Goal: Use online tool/utility: Utilize a website feature to perform a specific function

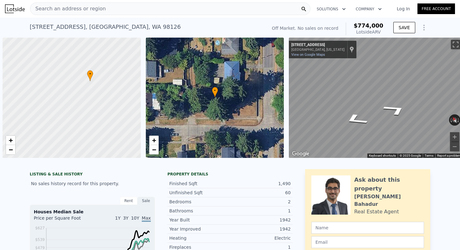
scroll to position [0, 3]
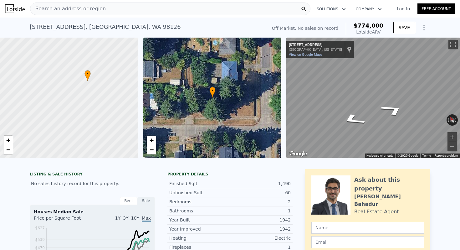
click at [91, 7] on span "Search an address or region" at bounding box center [67, 9] width 75 height 8
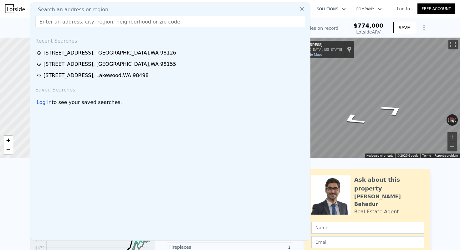
click at [84, 23] on input "text" at bounding box center [170, 21] width 270 height 11
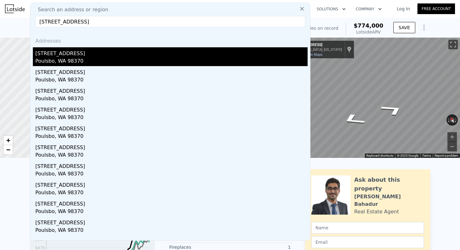
type input "[STREET_ADDRESS]"
click at [103, 58] on div "Poulsbo, WA 98370" at bounding box center [171, 61] width 272 height 9
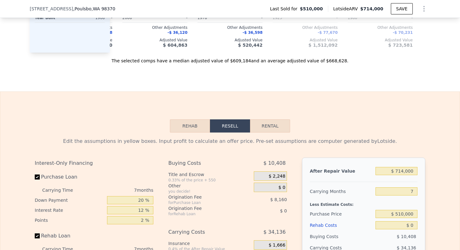
scroll to position [817, 0]
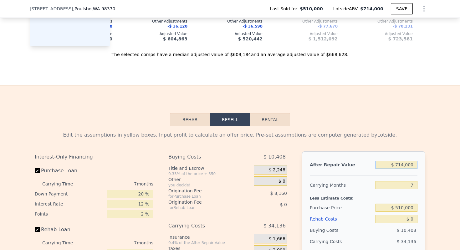
click at [404, 166] on input "$ 714,000" at bounding box center [397, 165] width 42 height 8
type input "$ 60"
type input "-$ 553,373"
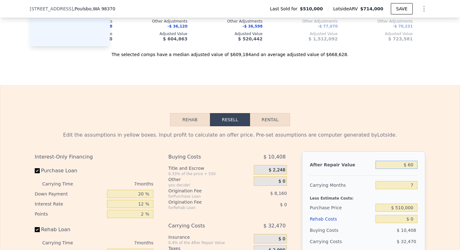
type input "$ 600"
type input "-$ 552,872"
type input "$ 6,000"
type input "-$ 547,869"
type input "$ 60,000"
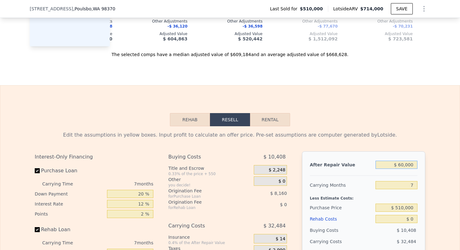
type input "-$ 497,836"
type input "$ 600,000"
type input "$ 2,494"
type input "$ 600,000"
click at [411, 219] on input "$ 0" at bounding box center [397, 219] width 42 height 8
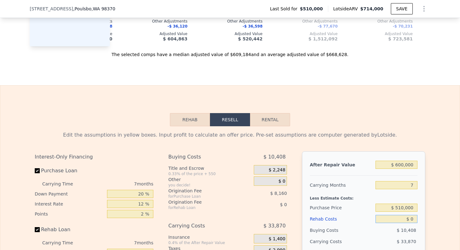
click at [411, 219] on input "$ 0" at bounding box center [397, 219] width 42 height 8
type input "$ 6"
type input "$ 2,488"
type input "$ 60"
type input "$ 2,433"
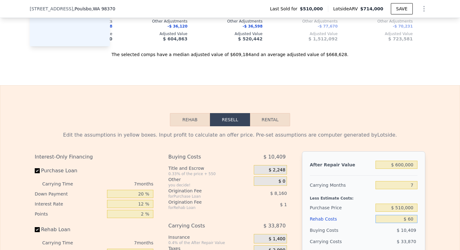
type input "$ 600"
type input "$ 1,849"
type input "$ 6,000"
type input "-$ 3,938"
type input "$ 60,000"
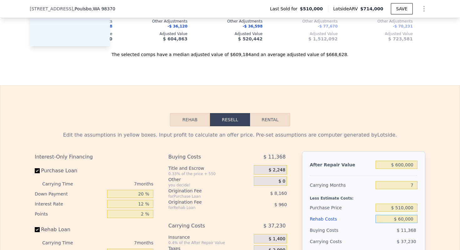
type input "-$ 61,826"
type input "$ 60,000"
click at [412, 188] on input "7" at bounding box center [397, 185] width 42 height 8
click at [412, 185] on input "7" at bounding box center [397, 185] width 42 height 8
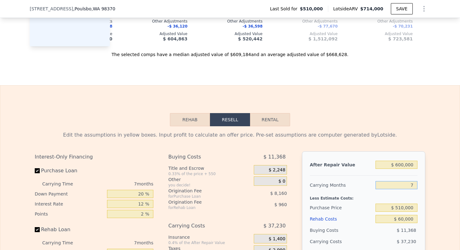
type input "4"
type input "-$ 45,869"
type input "4"
click at [141, 193] on input "20 %" at bounding box center [130, 194] width 46 height 8
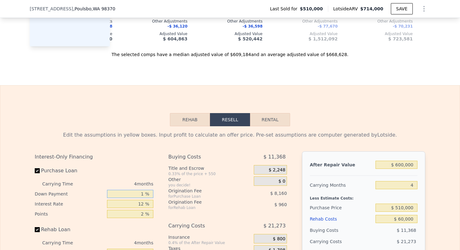
type input "10 %"
type input "-$ 48,929"
type input "10 %"
click at [142, 201] on input "12 %" at bounding box center [130, 204] width 46 height 8
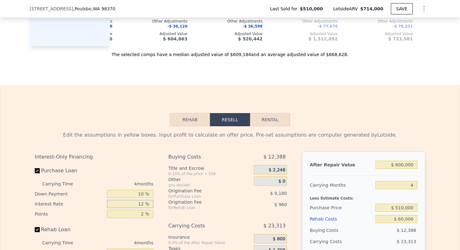
type input "1 %"
type input "-$ 32,101"
type input "10 %"
type input "-$ 45,869"
type input "10 %"
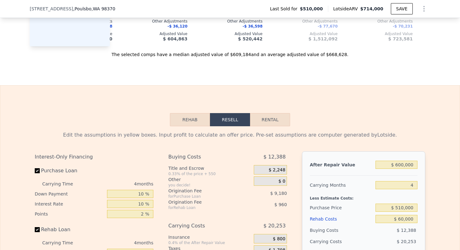
click at [140, 209] on div "2 %" at bounding box center [130, 214] width 46 height 10
click at [140, 210] on input "2 %" at bounding box center [130, 214] width 46 height 8
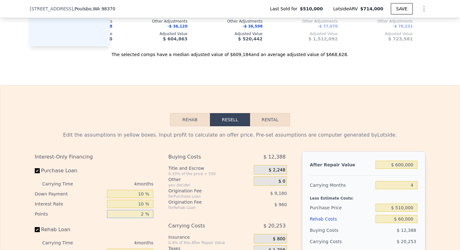
type input "1 %"
type input "-$ 41,279"
type input "1 %"
click at [203, 229] on div "Carrying Costs" at bounding box center [203, 225] width 70 height 11
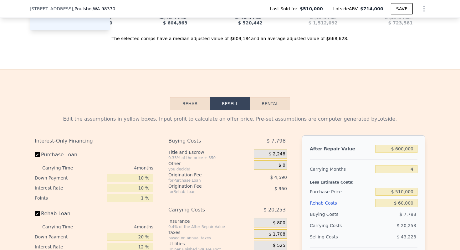
scroll to position [853, 0]
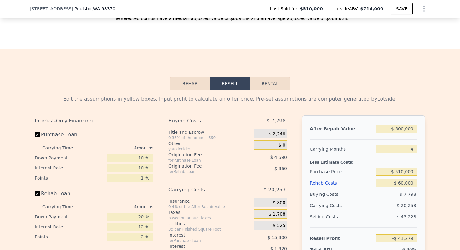
click at [141, 215] on input "20 %" at bounding box center [130, 217] width 46 height 8
type input "1 %"
type input "-$ 41,963"
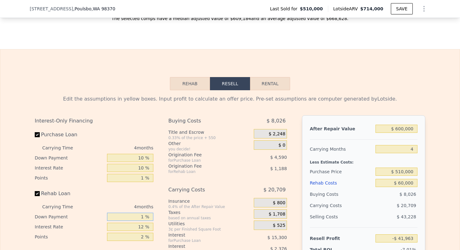
type input "10 %"
type input "-$ 41,639"
type input "10 %"
click at [136, 226] on input "12 %" at bounding box center [130, 227] width 46 height 8
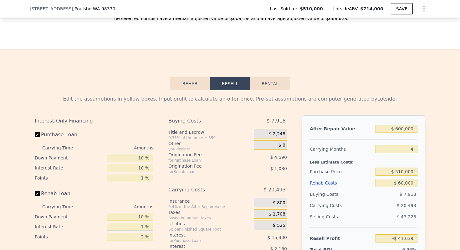
type input "10 %"
type input "-$ 41,279"
type input "10 %"
click at [136, 234] on input "2 %" at bounding box center [130, 237] width 46 height 8
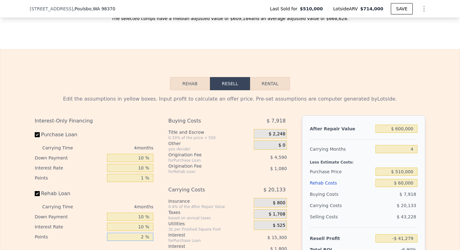
type input "1 %"
type input "-$ 40,739"
type input "1 %"
click at [176, 236] on div "Interest" at bounding box center [203, 235] width 70 height 6
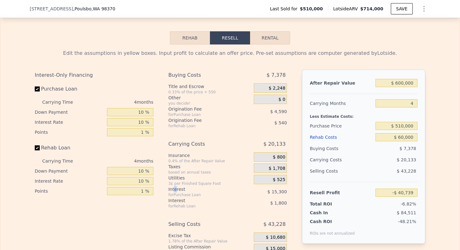
scroll to position [923, 0]
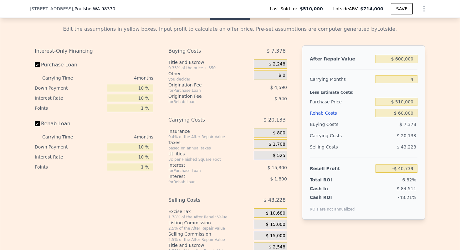
click at [281, 224] on span "$ 15,000" at bounding box center [275, 225] width 19 height 6
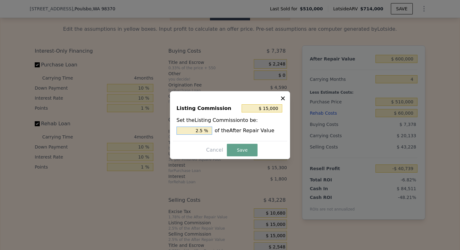
click at [196, 132] on input "2.5 %" at bounding box center [195, 130] width 36 height 8
type input "$ 6,000"
type input "1 %"
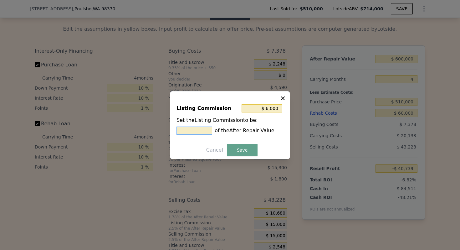
type input "$ 12,000"
type input "2 %"
click at [240, 146] on button "Save" at bounding box center [242, 150] width 31 height 13
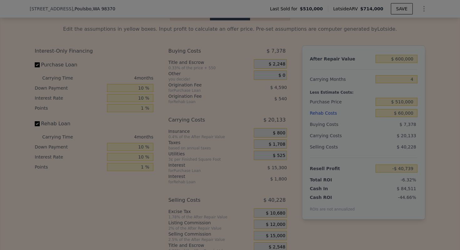
type input "-$ 37,739"
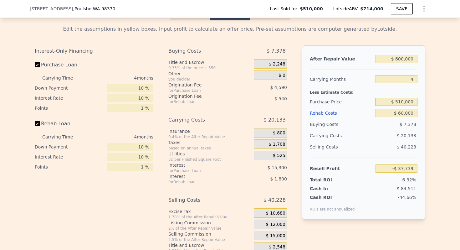
click at [409, 104] on input "$ 510,000" at bounding box center [397, 102] width 42 height 8
type input "$ 400,000"
click at [342, 99] on div "Purchase Price" at bounding box center [341, 101] width 63 height 11
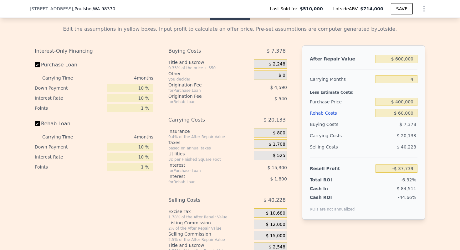
type input "$ 76,917"
click at [402, 102] on input "$ 400,000" at bounding box center [397, 102] width 42 height 8
type input "$ 350,000"
click at [344, 91] on div "Less Estimate Costs:" at bounding box center [364, 90] width 108 height 11
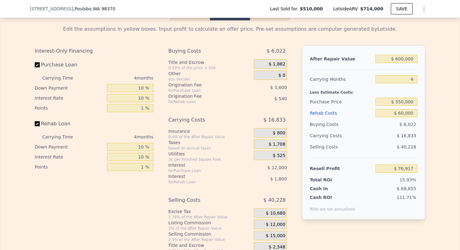
type input "$ 129,033"
click at [335, 95] on div "Less Estimate Costs:" at bounding box center [364, 90] width 108 height 11
click at [336, 95] on div "Less Estimate Costs:" at bounding box center [364, 90] width 108 height 11
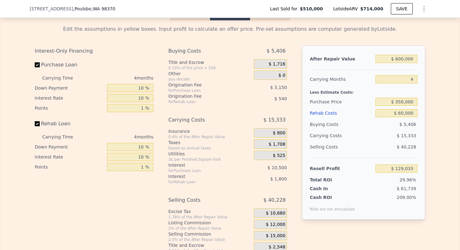
click at [329, 102] on div "Purchase Price" at bounding box center [341, 101] width 63 height 11
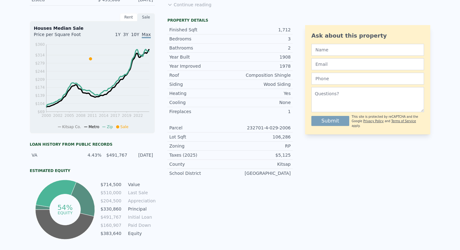
scroll to position [0, 0]
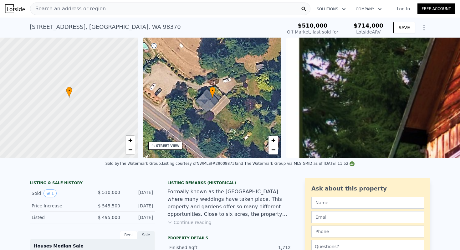
click at [104, 2] on div "Search an address or region Solutions Company Open main menu Log In Free Account" at bounding box center [230, 8] width 450 height 15
click at [101, 7] on div "Search an address or region" at bounding box center [170, 9] width 280 height 13
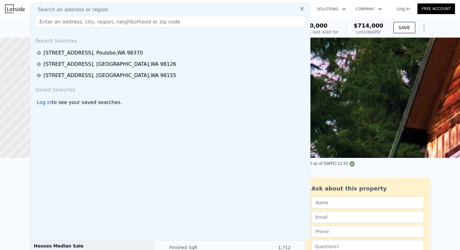
click at [88, 17] on input "text" at bounding box center [170, 21] width 270 height 11
click at [84, 18] on input "text" at bounding box center [170, 21] width 270 height 11
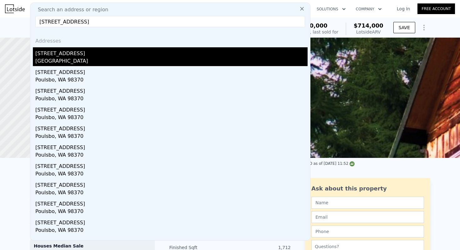
type input "[STREET_ADDRESS]"
click at [81, 59] on div "[GEOGRAPHIC_DATA]" at bounding box center [171, 61] width 272 height 9
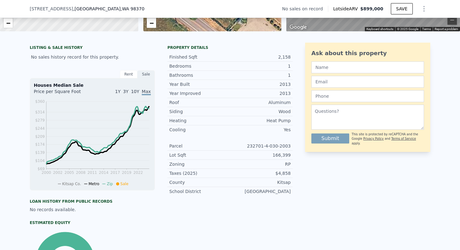
scroll to position [124, 0]
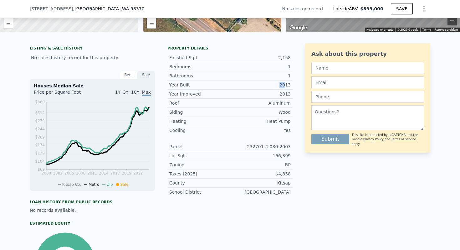
drag, startPoint x: 280, startPoint y: 85, endPoint x: 287, endPoint y: 85, distance: 7.5
click at [287, 85] on div "2013" at bounding box center [260, 85] width 61 height 6
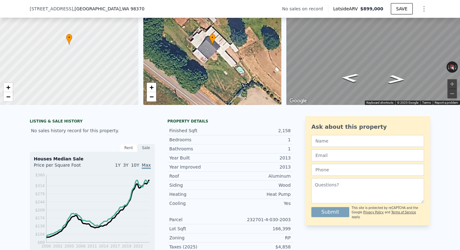
scroll to position [2, 0]
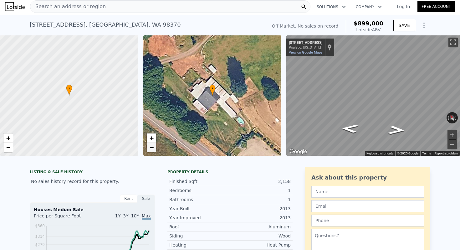
click at [149, 152] on link "−" at bounding box center [151, 147] width 9 height 9
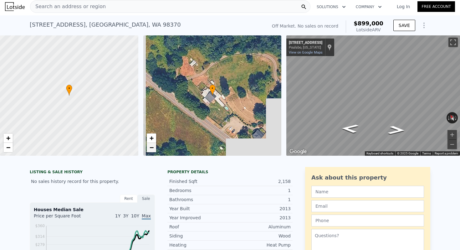
click at [149, 152] on link "−" at bounding box center [151, 147] width 9 height 9
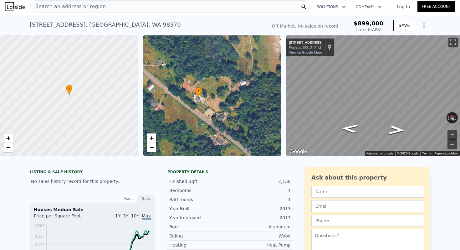
drag, startPoint x: 233, startPoint y: 109, endPoint x: 218, endPoint y: 111, distance: 14.5
click at [218, 111] on div "• + −" at bounding box center [212, 95] width 138 height 120
click at [226, 205] on div "Year Built 2013" at bounding box center [229, 208] width 125 height 9
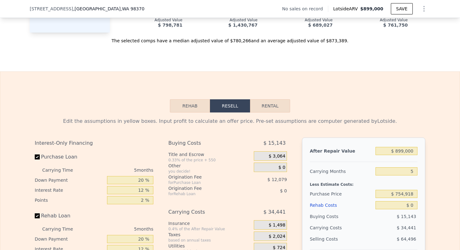
scroll to position [792, 0]
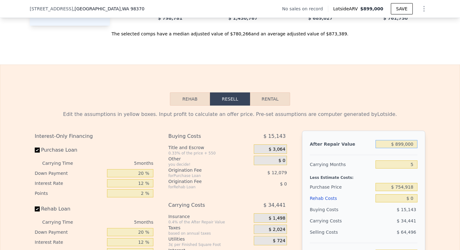
click at [410, 142] on input "$ 899,000" at bounding box center [397, 144] width 42 height 8
type input "$ 6"
type input "-$ 803,548"
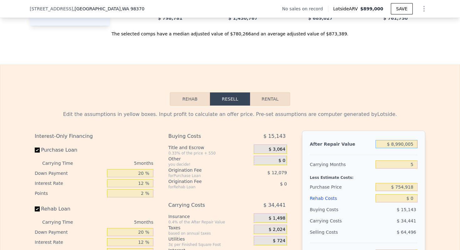
type input "$ 89,900,050"
type input "$ 82,552,073"
type input "$ 899,000,500"
type input "$ 832,752,705"
type input "$ 8,990,005,000"
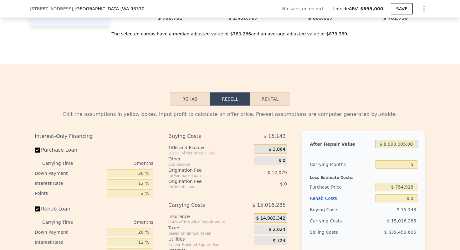
type input "$ 8,334,759,048"
type input "$ 89,900,050,000"
type input "$ 83,354,822,472"
click at [399, 143] on input "$ 89,900,050,000" at bounding box center [397, 144] width 42 height 8
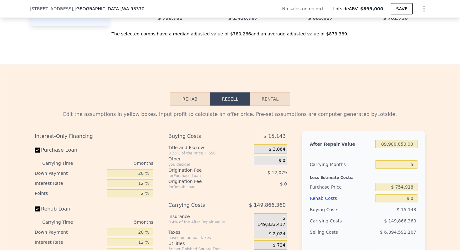
click at [399, 143] on input "$ 89,900,050,000" at bounding box center [397, 144] width 42 height 8
type input "$ 6"
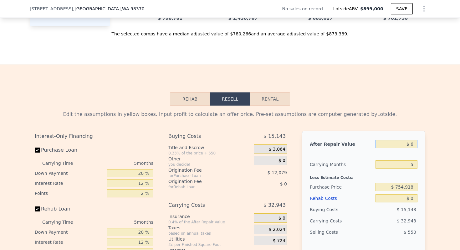
type input "-$ 803,548"
type input "$ 65"
type input "-$ 803,494"
type input "$ 650"
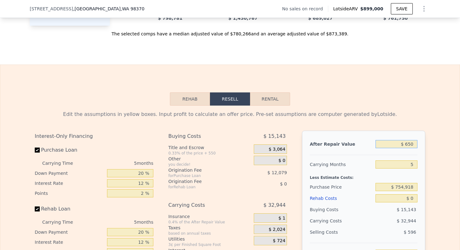
type input "-$ 802,951"
type input "$ 6,500"
type input "-$ 797,529"
type input "$ 65,000"
type input "-$ 743,285"
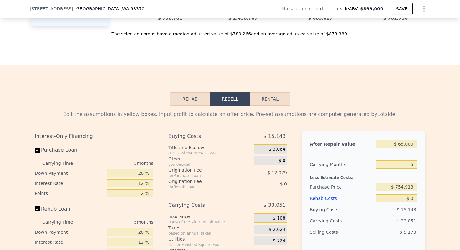
type input "$ 650,000"
type input "-$ 200,872"
type input "$ 6,500,000"
type input "$ 5,223,268"
type input "$ 650,000"
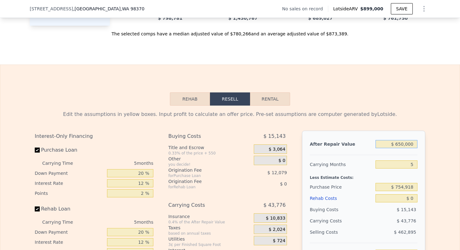
type input "-$ 200,872"
type input "$ 650,000"
click at [139, 175] on input "20 %" at bounding box center [130, 173] width 46 height 8
type input "10 %"
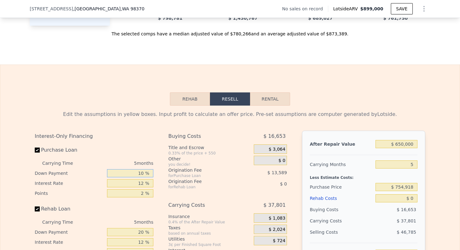
type input "-$ 206,157"
type input "10 %"
click at [140, 182] on input "12 %" at bounding box center [130, 183] width 46 height 8
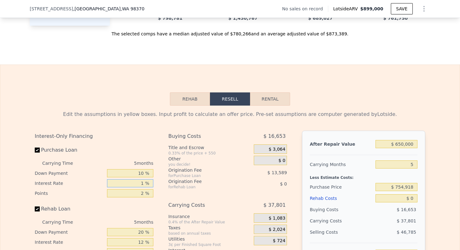
type input "10 %"
type input "-$ 200,497"
type input "10 %"
click at [140, 190] on input "2 %" at bounding box center [130, 193] width 46 height 8
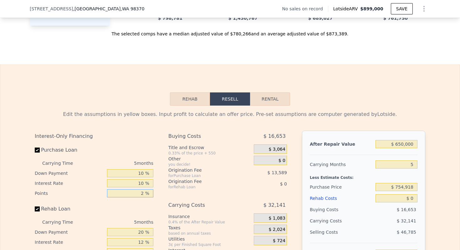
click at [140, 190] on input "2 %" at bounding box center [130, 193] width 46 height 8
type input "1 %"
type input "-$ 193,702"
type input "1 %"
click at [138, 231] on input "20 %" at bounding box center [130, 232] width 46 height 8
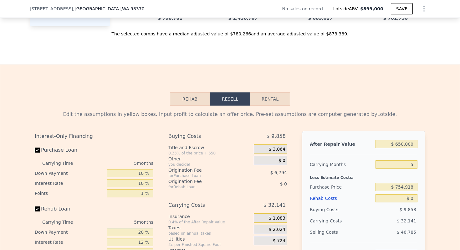
click at [138, 231] on input "20 %" at bounding box center [130, 232] width 46 height 8
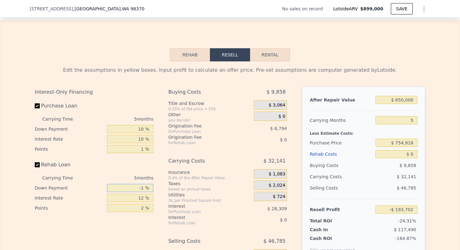
type input "-"
type input "10 %"
click at [140, 197] on input "12 %" at bounding box center [130, 198] width 46 height 8
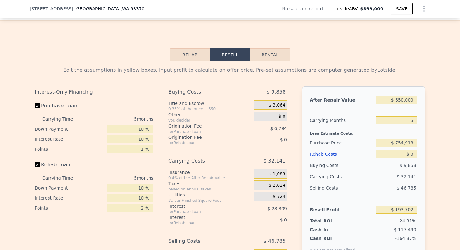
type input "10 %"
click at [144, 206] on input "2 %" at bounding box center [130, 208] width 46 height 8
click at [143, 206] on input "2 %" at bounding box center [130, 208] width 46 height 8
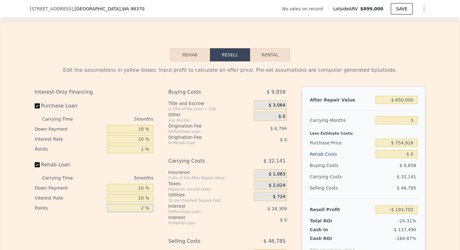
click at [142, 208] on input "2 %" at bounding box center [130, 208] width 46 height 8
type input "1 %"
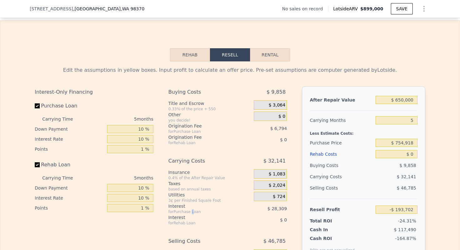
click at [193, 210] on div "for Purchase Loan" at bounding box center [203, 211] width 70 height 5
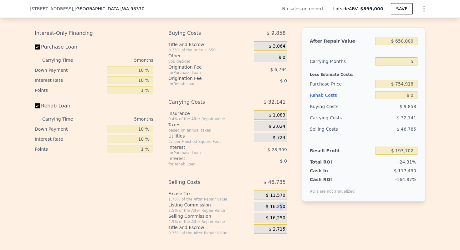
click at [281, 208] on span "$ 16,250" at bounding box center [275, 207] width 19 height 6
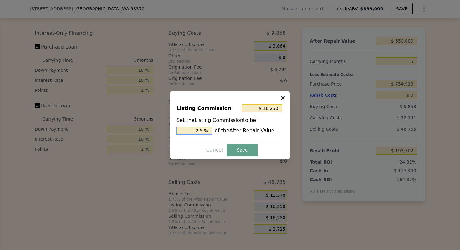
click at [198, 130] on input "2.5 %" at bounding box center [195, 130] width 36 height 8
type input "$ 13,000"
type input "2 %"
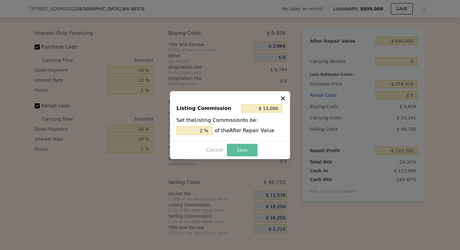
click at [241, 148] on button "Save" at bounding box center [242, 150] width 31 height 13
type input "-$ 190,452"
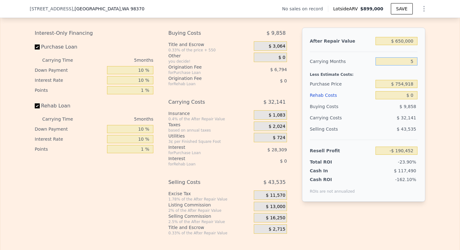
click at [412, 63] on input "5" at bounding box center [397, 61] width 42 height 8
type input "4"
type input "-$ 184,024"
type input "4"
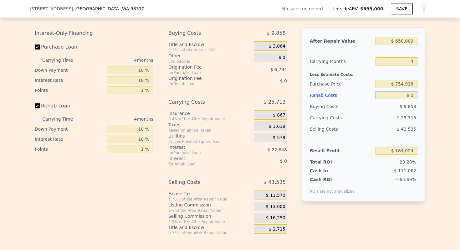
click at [414, 94] on input "$ 0" at bounding box center [397, 95] width 42 height 8
type input "$ 4"
type input "-$ 184,028"
type input "$ 40"
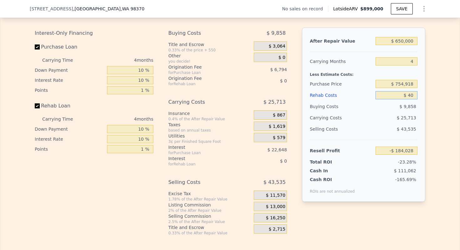
type input "-$ 184,064"
type input "$ 400"
type input "-$ 184,440"
type input "$ 4,000"
type input "-$ 188,180"
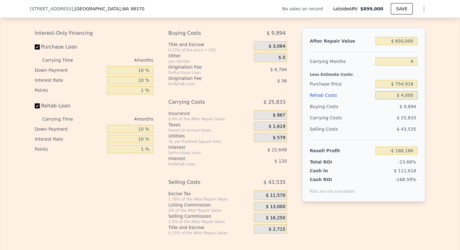
type input "$ 400"
type input "-$ 184,440"
type input "$ 40"
type input "-$ 184,064"
type input "$ 4"
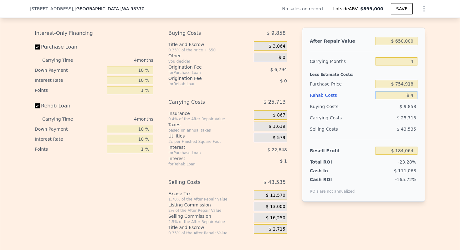
type input "-$ 184,028"
type input "$ 40"
type input "-$ 184,064"
type input "$ 400"
type input "-$ 184,440"
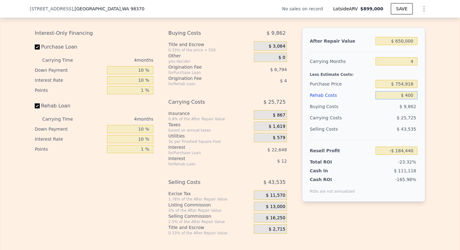
type input "$ 4,000"
type input "-$ 188,180"
type input "$ 40,000"
type input "-$ 225,584"
click at [408, 95] on input "$ 40,000" at bounding box center [397, 95] width 42 height 8
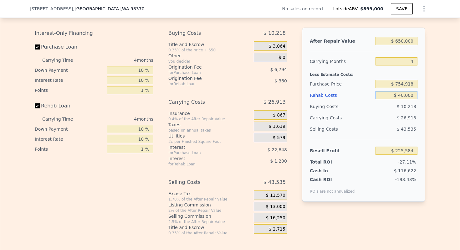
click at [408, 95] on input "$ 40,000" at bounding box center [397, 95] width 42 height 8
type input "$ 3"
type input "-$ 184,027"
type input "$ 30"
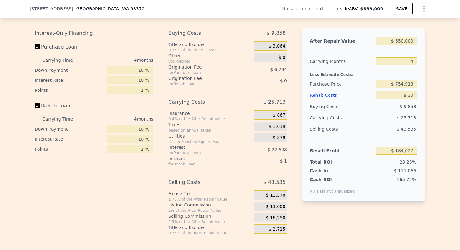
type input "-$ 184,054"
type input "$ 300"
type input "-$ 184,335"
type input "$ 3,000"
type input "-$ 187,143"
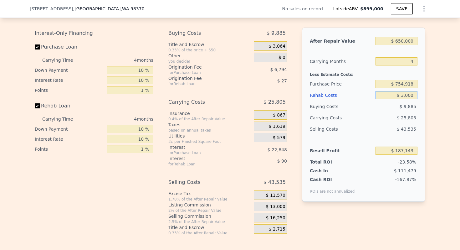
type input "$ 30,000"
type input "-$ 215,194"
type input "$ 30,000"
click at [405, 85] on input "$ 754,918" at bounding box center [397, 84] width 42 height 8
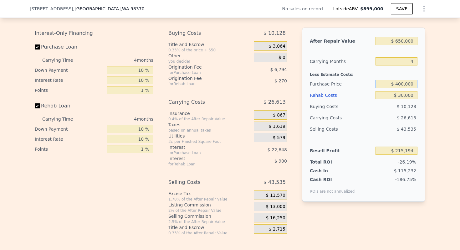
type input "$ 400,000"
click at [323, 81] on div "Purchase Price" at bounding box center [341, 83] width 63 height 11
type input "$ 154,748"
click at [405, 85] on input "$ 400,000" at bounding box center [397, 84] width 42 height 8
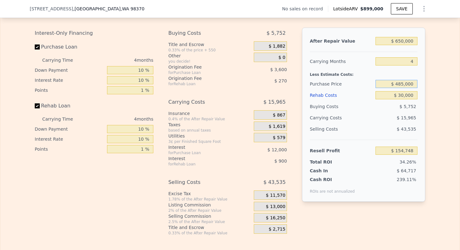
type input "$ 485,000"
click at [329, 76] on div "Less Estimate Costs:" at bounding box center [364, 72] width 108 height 11
type input "$ 66,148"
click at [407, 84] on input "$ 485,000" at bounding box center [397, 84] width 42 height 8
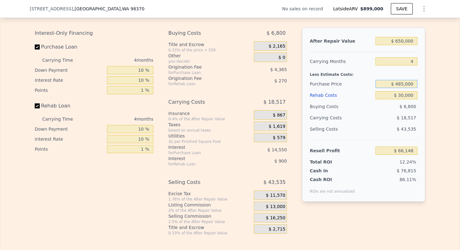
click at [407, 84] on input "$ 485,000" at bounding box center [397, 84] width 42 height 8
type input "$ 460,000"
click at [342, 71] on div "Less Estimate Costs:" at bounding box center [364, 72] width 108 height 11
type input "$ 92,208"
click at [407, 39] on input "$ 650,000" at bounding box center [397, 41] width 42 height 8
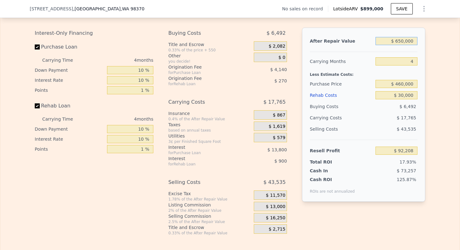
click at [407, 39] on input "$ 650,000" at bounding box center [397, 41] width 42 height 8
type input "$ 70"
type input "-$ 513,874"
type input "$ 700"
type input "-$ 513,287"
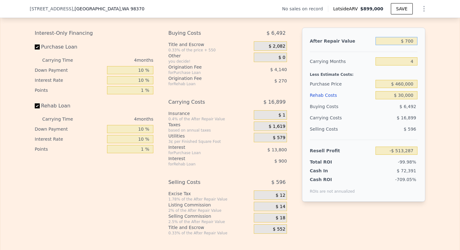
type input "$ 7,000"
type input "-$ 507,412"
type input "$ 70,000"
type input "-$ 448,662"
type input "$ 700,000"
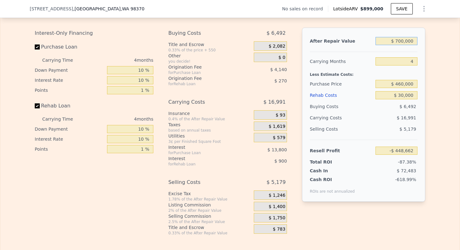
type input "$ 138,836"
type input "$ 700,000"
click at [318, 56] on div "Carrying Months" at bounding box center [341, 61] width 63 height 11
click at [409, 86] on input "$ 460,000" at bounding box center [397, 84] width 42 height 8
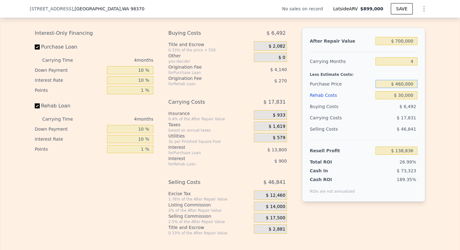
type input "$ 4"
type input "$ 500,000"
click at [337, 75] on div "Less Estimate Costs:" at bounding box center [364, 72] width 108 height 11
type input "$ 97,143"
click at [407, 85] on input "$ 500,000" at bounding box center [397, 84] width 42 height 8
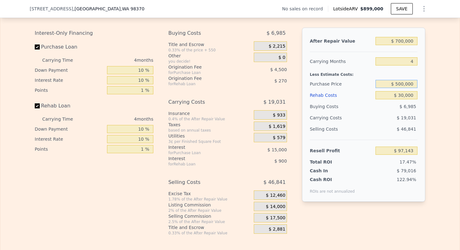
click at [407, 85] on input "$ 500,000" at bounding box center [397, 84] width 42 height 8
type input "$ 530,000"
click at [348, 73] on div "Less Estimate Costs:" at bounding box center [364, 72] width 108 height 11
type input "$ 65,873"
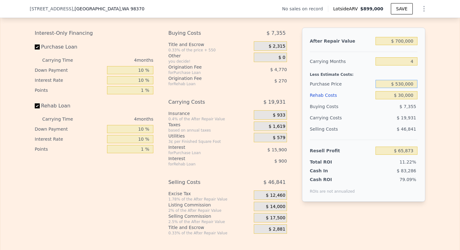
click at [407, 85] on input "$ 530,000" at bounding box center [397, 84] width 42 height 8
type input "$ 5"
type input "$ 525,000"
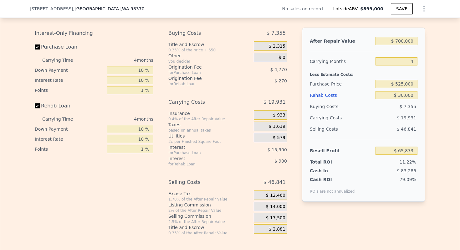
click at [343, 76] on div "Less Estimate Costs:" at bounding box center [364, 72] width 108 height 11
type input "$ 71,083"
click at [404, 94] on input "$ 30,000" at bounding box center [397, 95] width 42 height 8
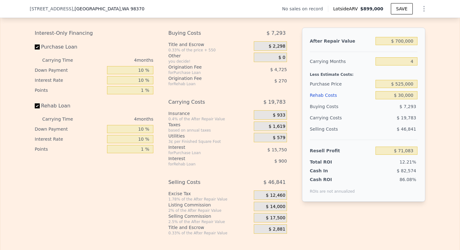
click at [329, 111] on div "Buying Costs" at bounding box center [341, 106] width 63 height 11
click at [329, 118] on div "Carrying Costs" at bounding box center [329, 117] width 39 height 11
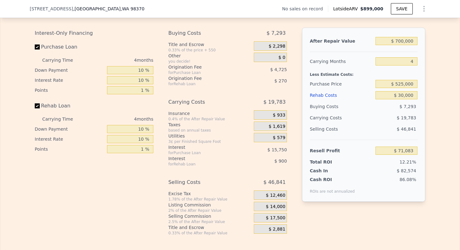
click at [326, 128] on div "Selling Costs" at bounding box center [341, 128] width 63 height 11
click at [326, 117] on div "Carrying Costs" at bounding box center [329, 117] width 39 height 11
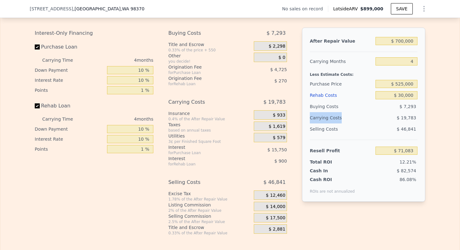
click at [326, 117] on div "Carrying Costs" at bounding box center [329, 117] width 39 height 11
